Goal: Communication & Community: Answer question/provide support

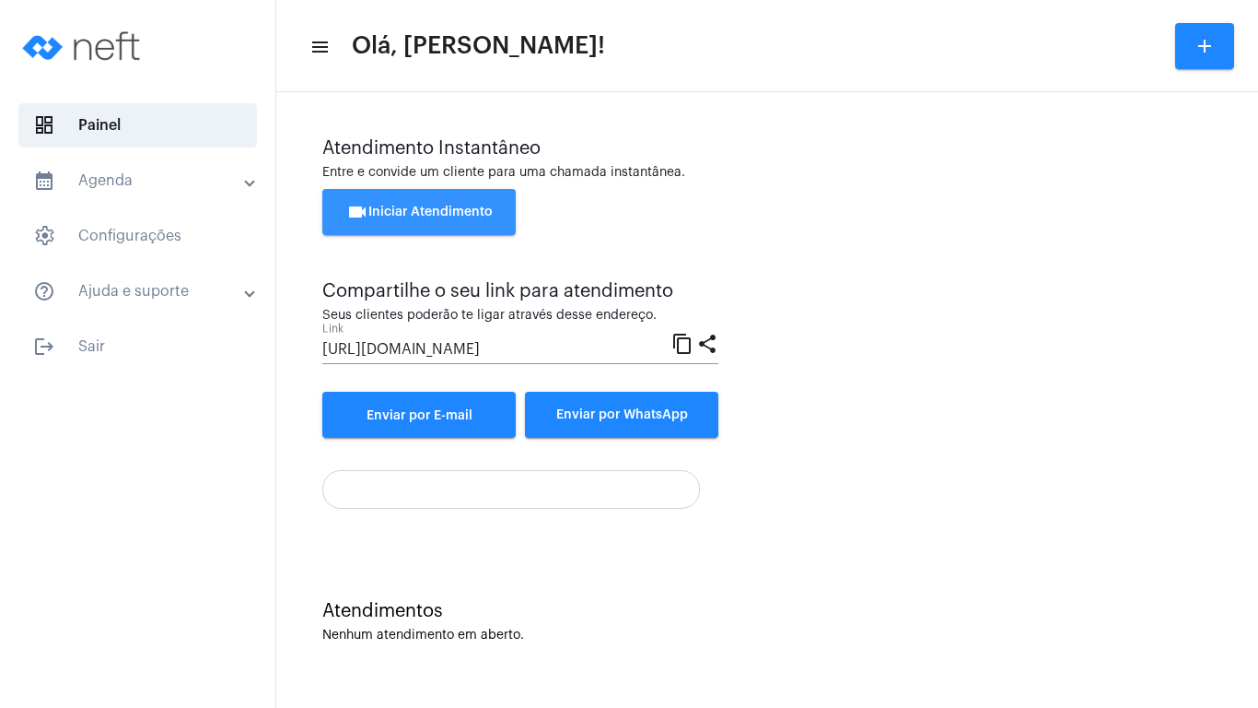
click at [451, 209] on span "videocam Iniciar Atendimento" at bounding box center [419, 211] width 146 height 13
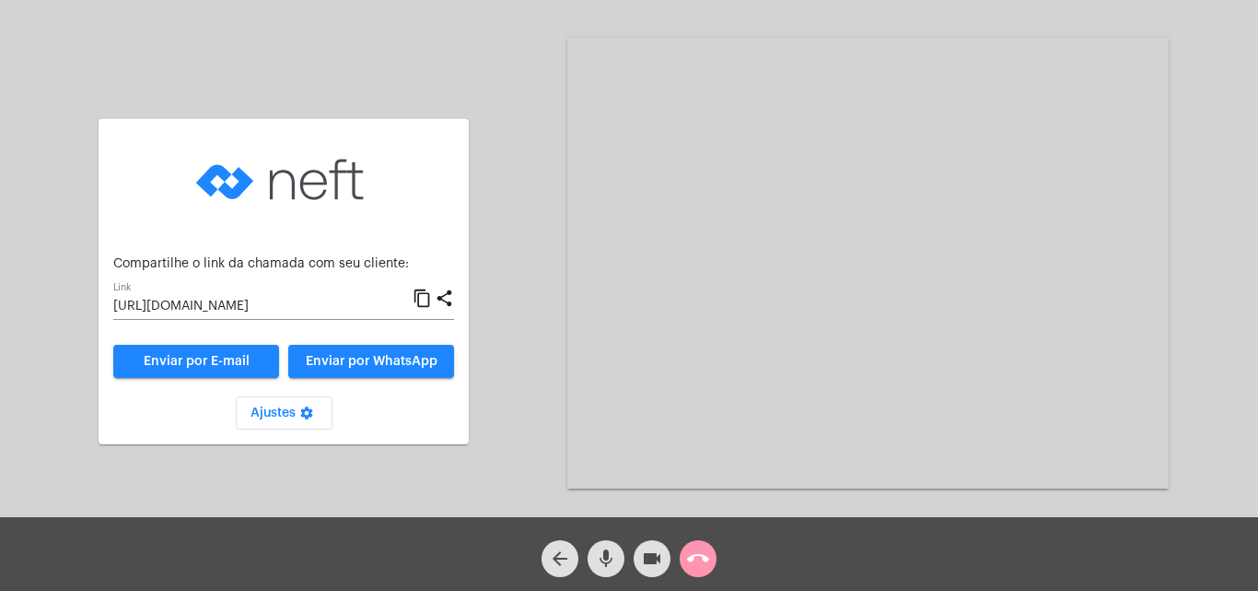
click at [702, 547] on mat-icon "call_end" at bounding box center [698, 558] width 22 height 22
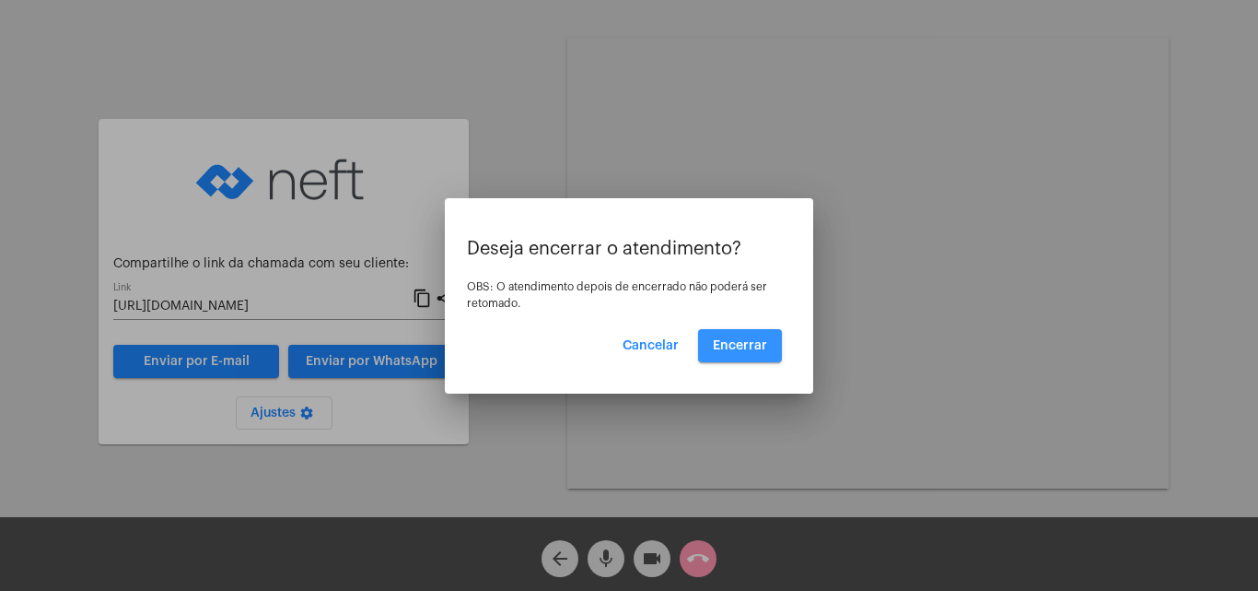
click at [739, 346] on span "Encerrar" at bounding box center [740, 345] width 54 height 13
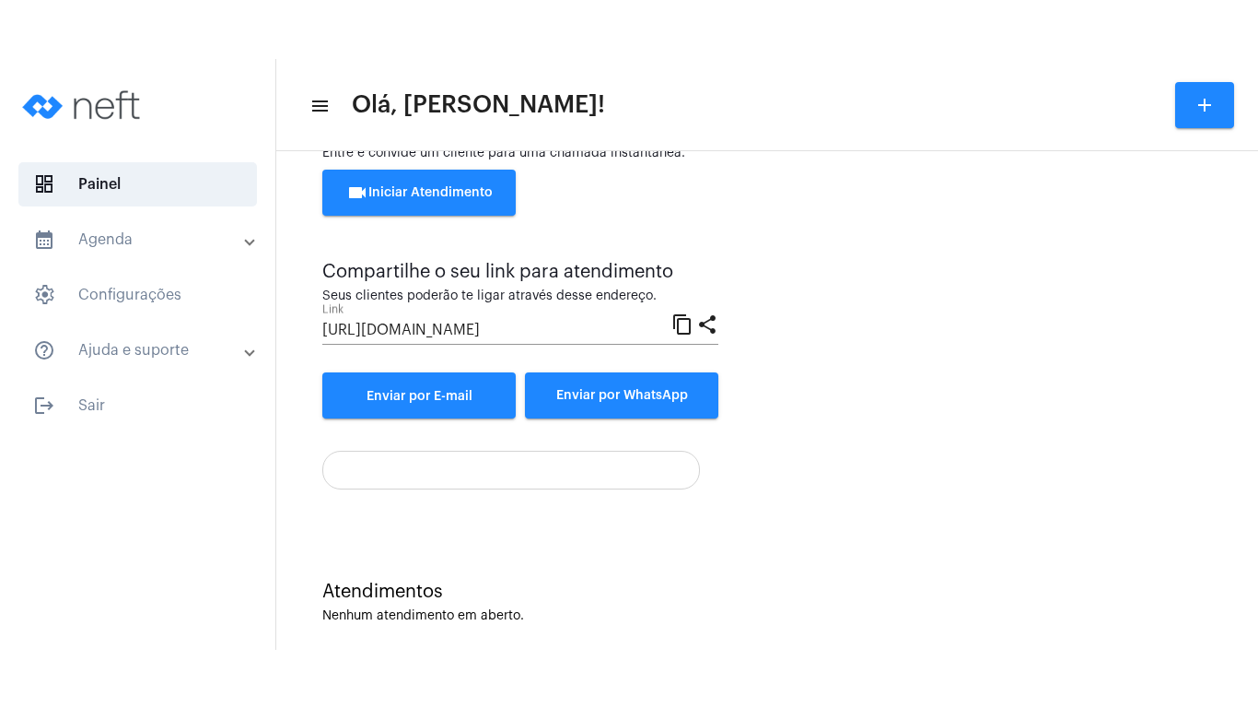
scroll to position [98, 0]
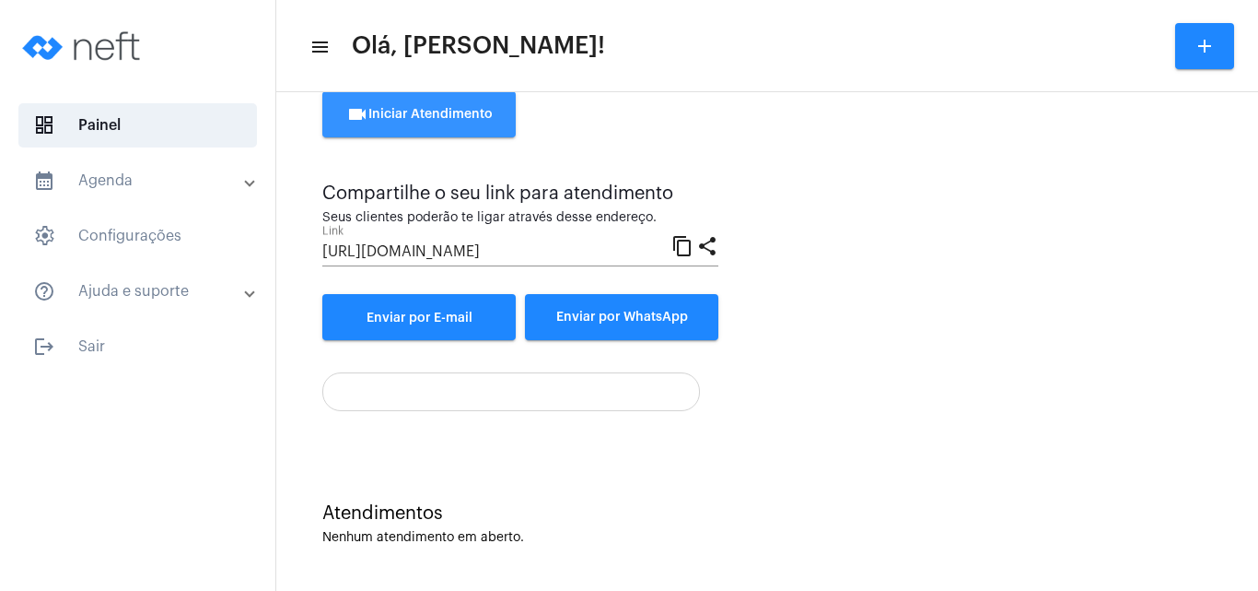
click at [421, 101] on button "videocam Iniciar Atendimento" at bounding box center [418, 114] width 193 height 46
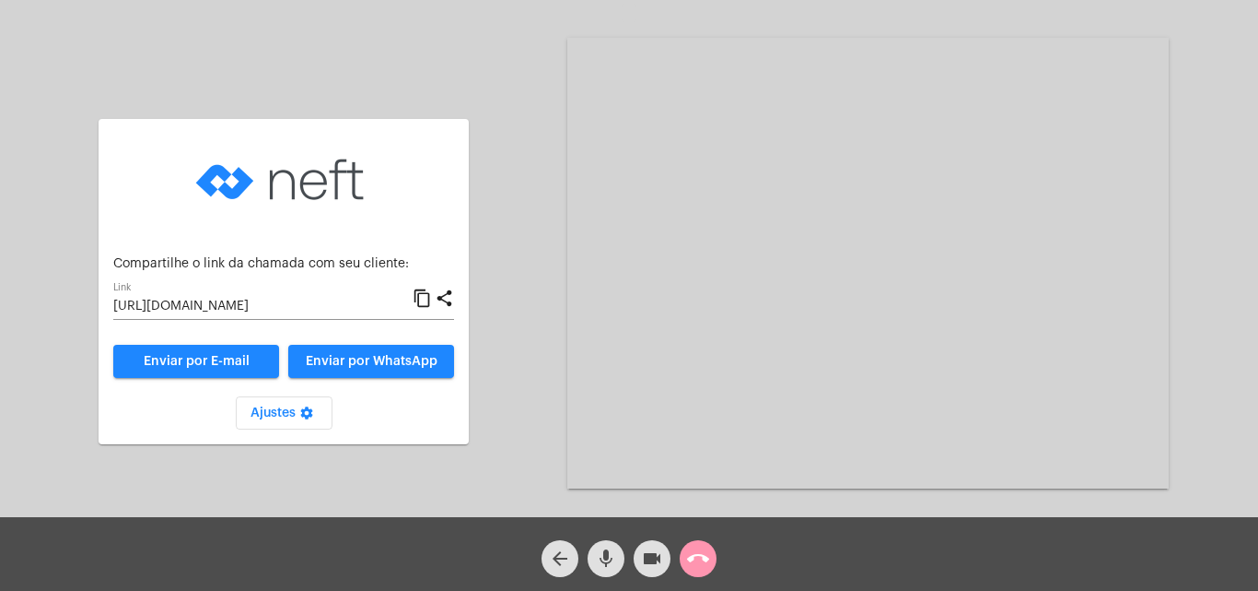
click at [423, 296] on mat-icon "content_copy" at bounding box center [422, 298] width 19 height 22
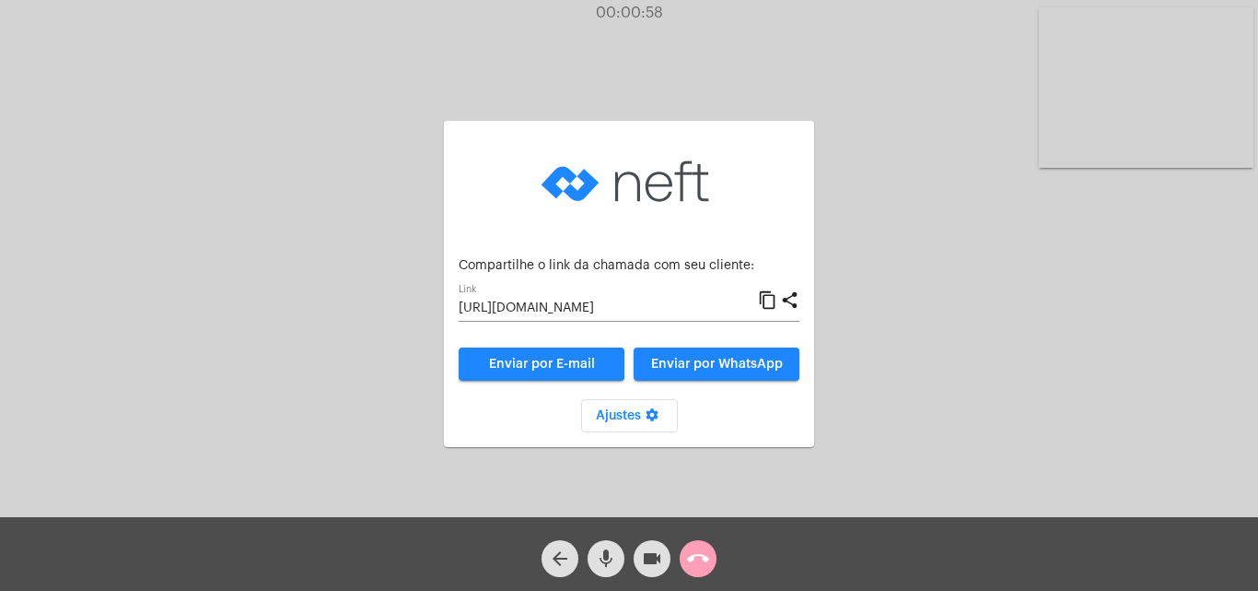
click at [695, 552] on mat-icon "call_end" at bounding box center [698, 558] width 22 height 22
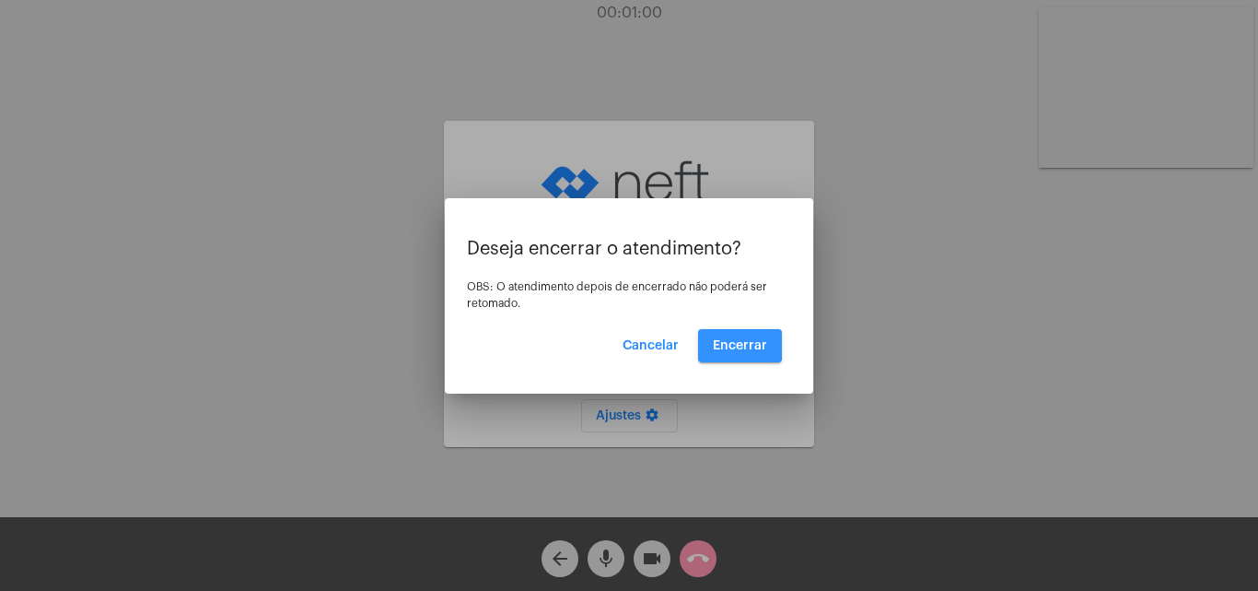
click at [736, 340] on span "Encerrar" at bounding box center [740, 345] width 54 height 13
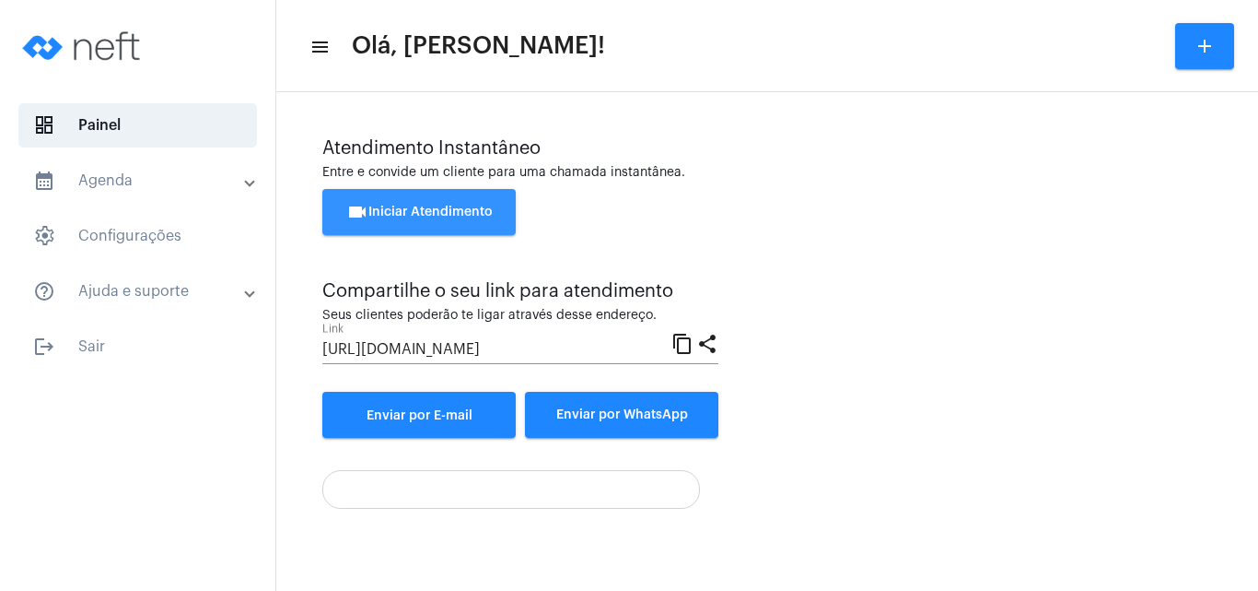
click at [392, 216] on span "videocam Iniciar Atendimento" at bounding box center [419, 211] width 146 height 13
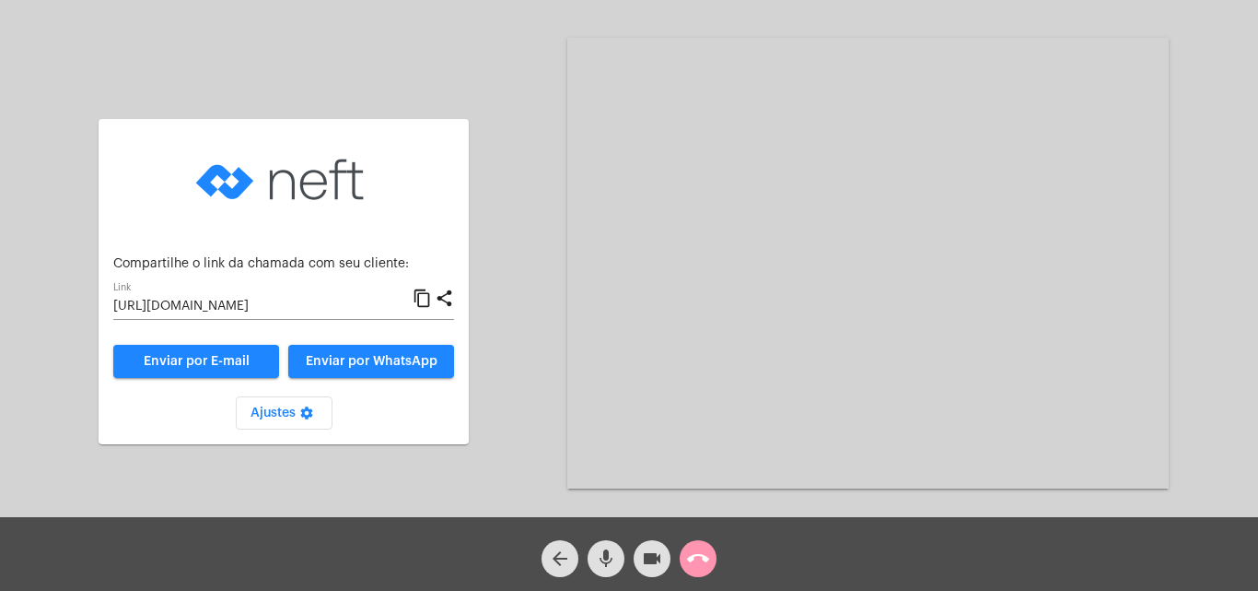
click at [422, 294] on mat-icon "content_copy" at bounding box center [422, 298] width 19 height 22
